Goal: Navigation & Orientation: Find specific page/section

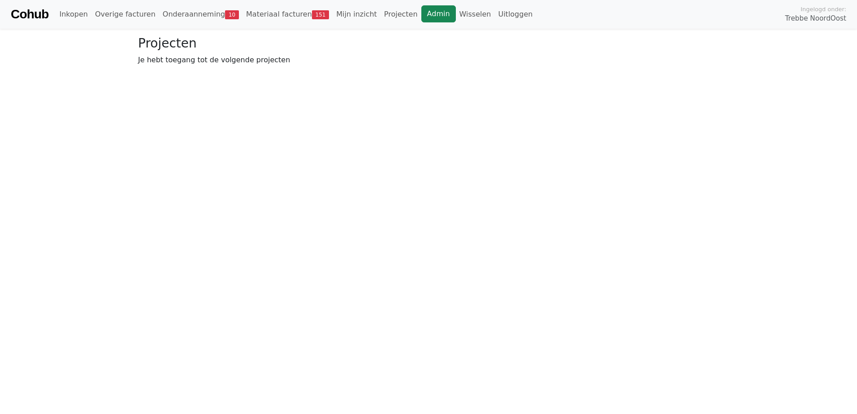
click at [421, 20] on link "Admin" at bounding box center [438, 13] width 35 height 17
click at [456, 14] on link "Wisselen" at bounding box center [475, 14] width 39 height 18
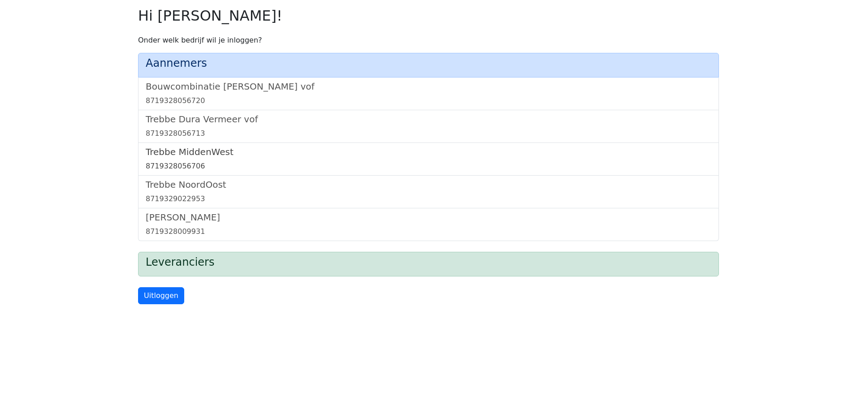
click at [203, 151] on h5 "Trebbe MiddenWest" at bounding box center [429, 152] width 566 height 11
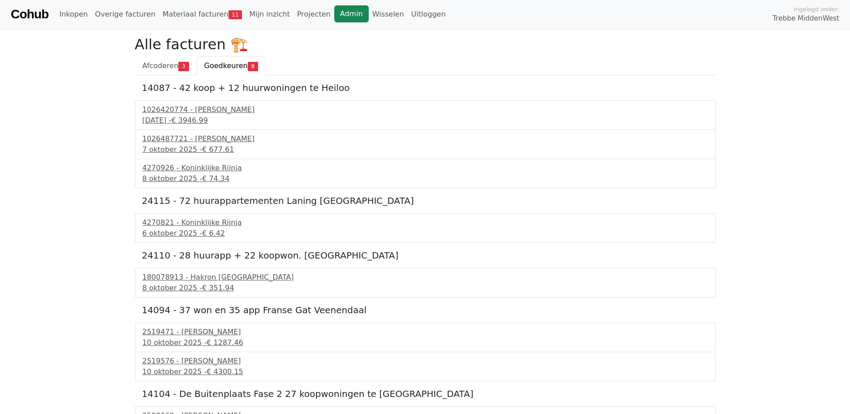
click at [334, 9] on link "Admin" at bounding box center [351, 13] width 35 height 17
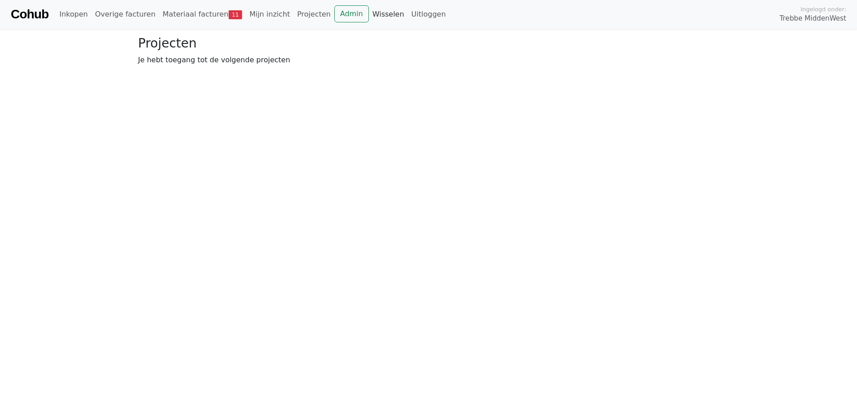
click at [369, 13] on link "Wisselen" at bounding box center [388, 14] width 39 height 18
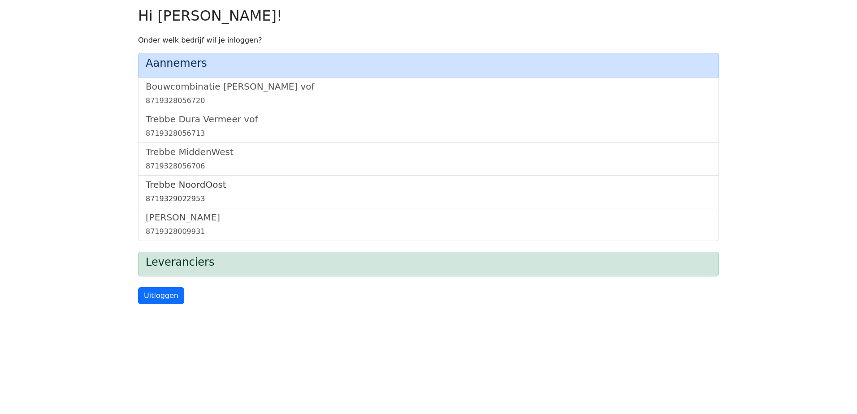
click at [198, 185] on h5 "Trebbe NoordOost" at bounding box center [429, 184] width 566 height 11
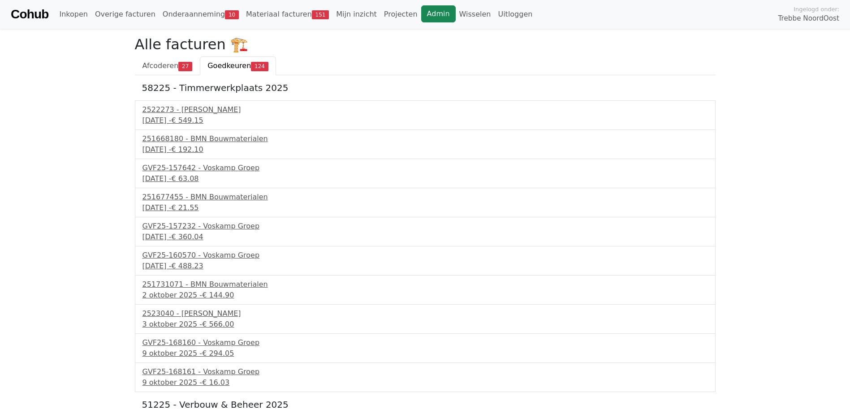
click at [421, 17] on link "Admin" at bounding box center [438, 13] width 35 height 17
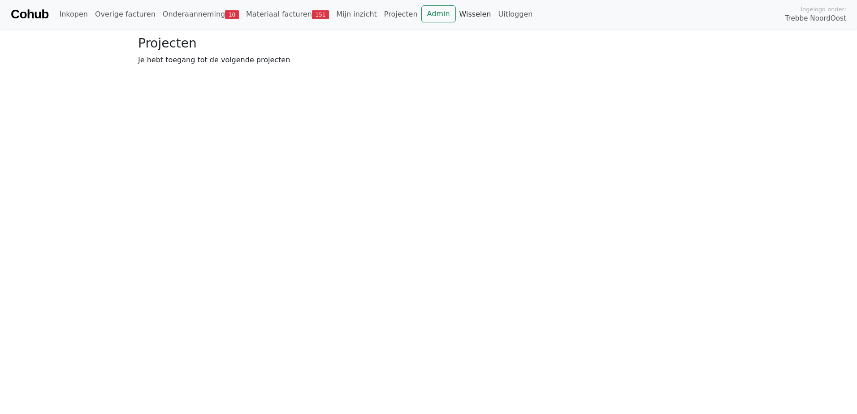
click at [456, 15] on link "Wisselen" at bounding box center [475, 14] width 39 height 18
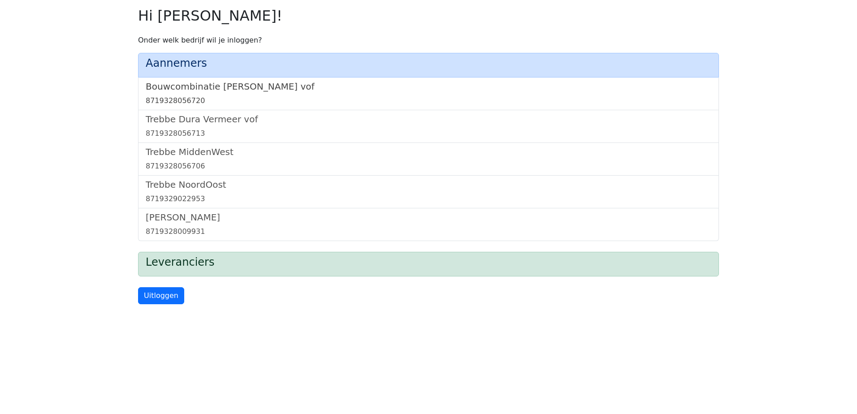
click at [264, 87] on h5 "Bouwcombinatie Trebbe De Nijs vof" at bounding box center [429, 86] width 566 height 11
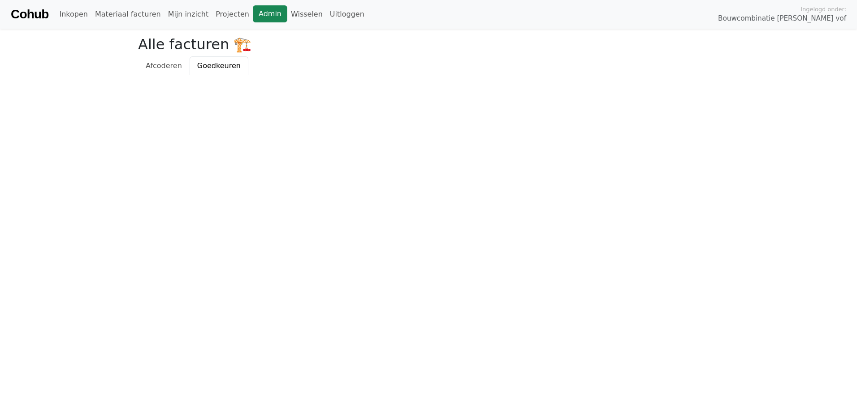
click at [255, 16] on link "Admin" at bounding box center [270, 13] width 35 height 17
